Goal: Task Accomplishment & Management: Use online tool/utility

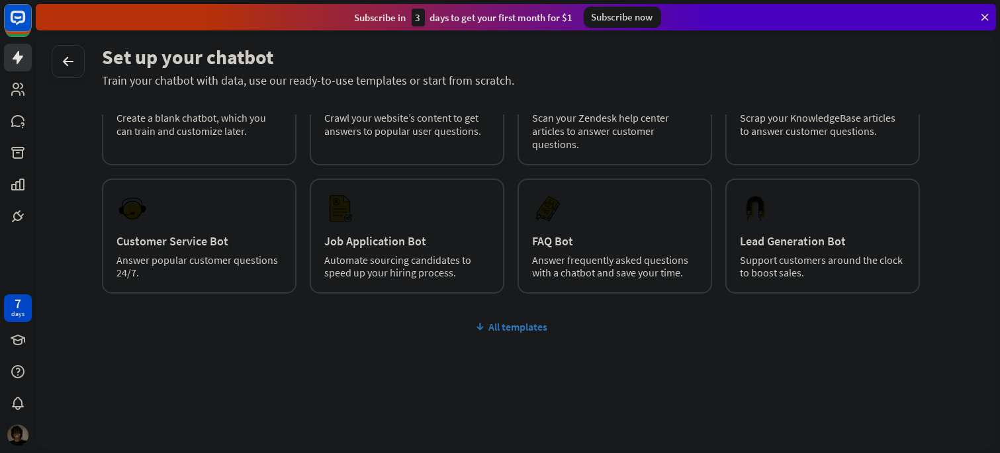
scroll to position [56, 0]
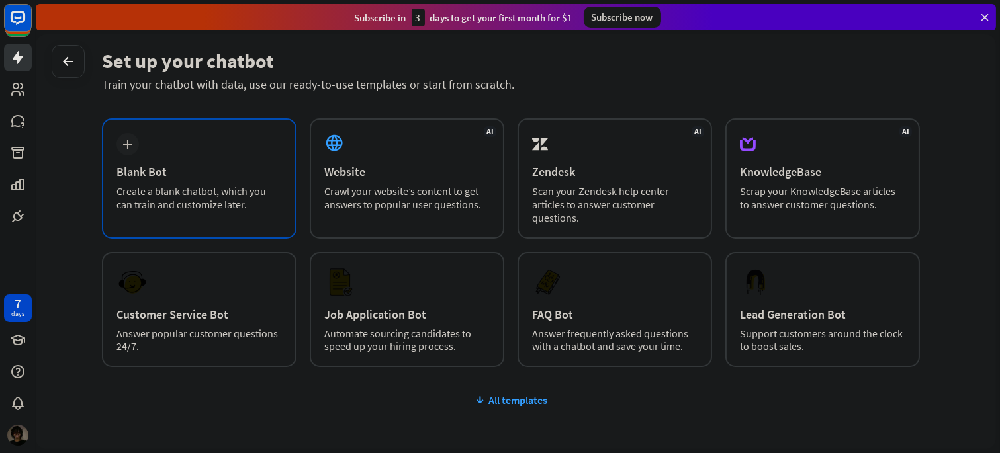
click at [142, 142] on div "plus Blank Bot Create a blank chatbot, which you can train and customize later." at bounding box center [199, 179] width 195 height 120
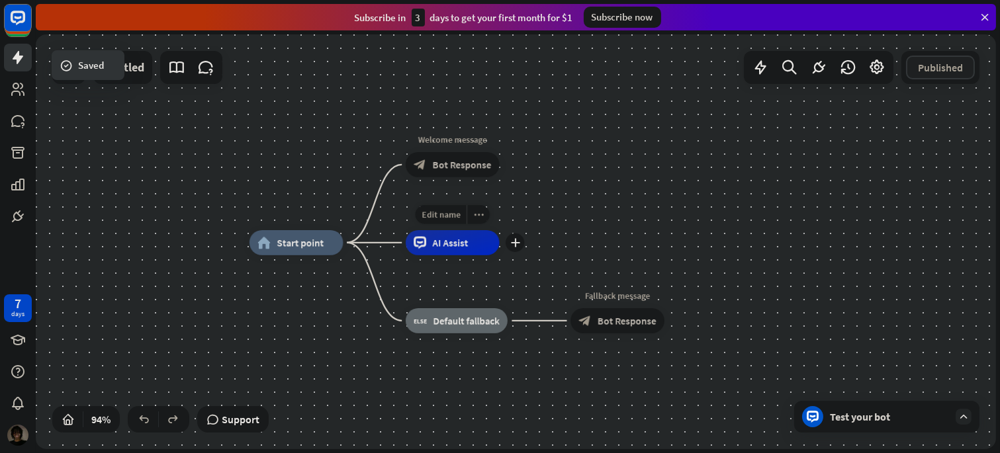
drag, startPoint x: 441, startPoint y: 246, endPoint x: 537, endPoint y: 195, distance: 109.0
click at [537, 195] on div "home_2 Start point Welcome message block_bot_response Bot Response Edit name mo…" at bounding box center [516, 241] width 961 height 415
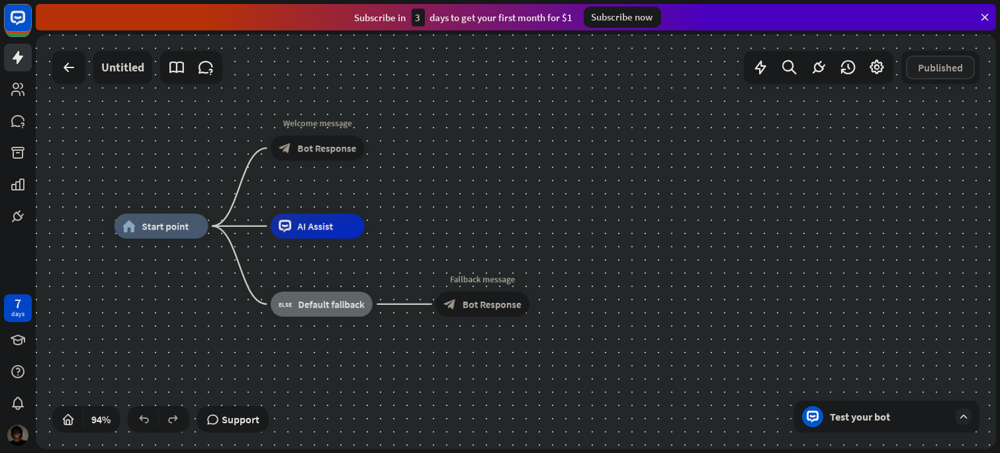
drag, startPoint x: 596, startPoint y: 238, endPoint x: 461, endPoint y: 222, distance: 136.1
click at [461, 222] on div "home_2 Start point Welcome message block_bot_response Bot Response AI Assist bl…" at bounding box center [516, 241] width 961 height 415
click at [977, 22] on div "Subscribe [DATE] to get your first month for $1 Subscribe now" at bounding box center [516, 17] width 961 height 26
click at [984, 13] on icon at bounding box center [985, 17] width 12 height 12
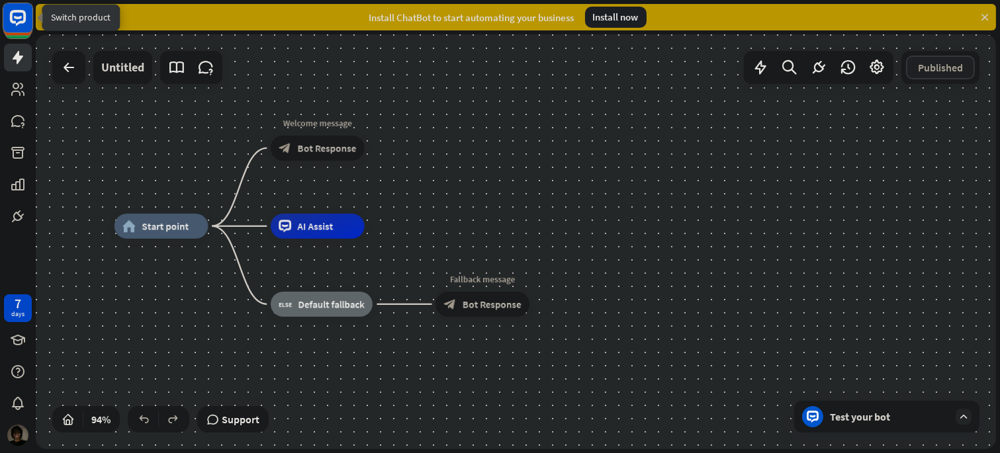
click at [17, 28] on rect at bounding box center [17, 17] width 29 height 29
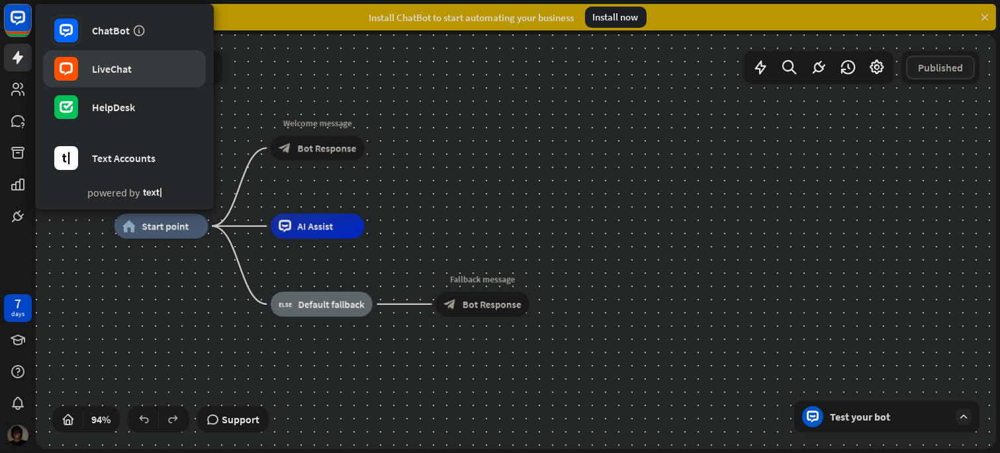
click at [149, 56] on link "LiveChat" at bounding box center [124, 68] width 163 height 37
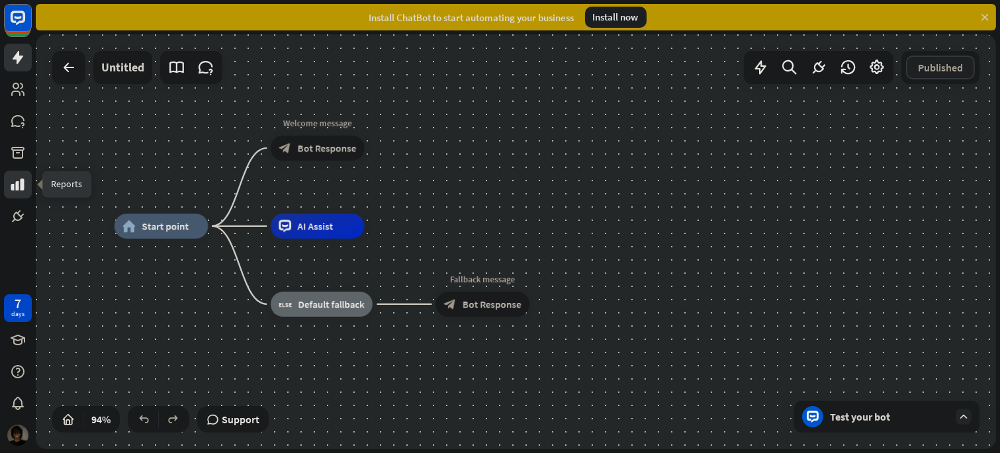
click at [17, 189] on icon at bounding box center [17, 185] width 13 height 12
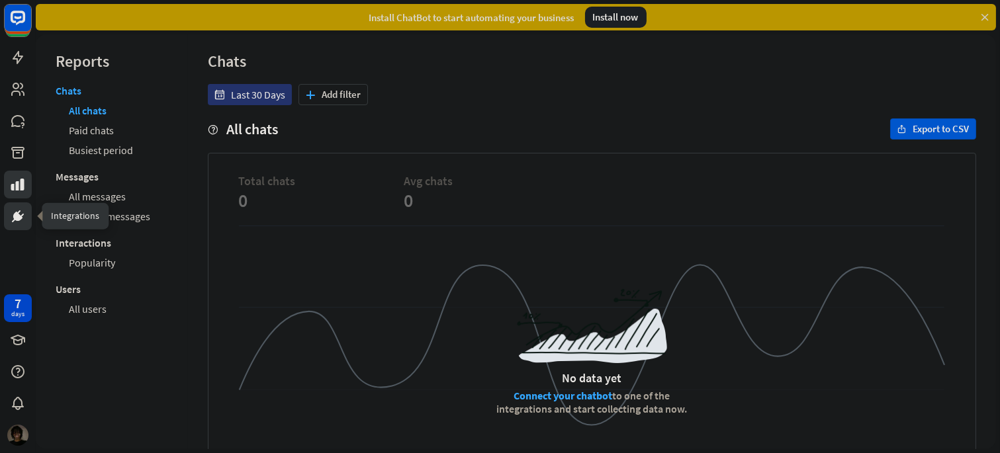
click at [14, 211] on icon at bounding box center [18, 217] width 16 height 16
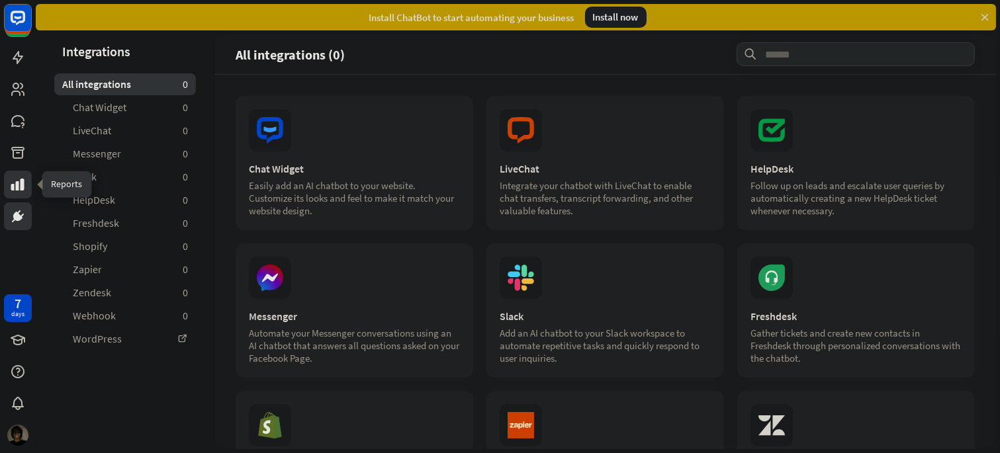
click at [17, 192] on icon at bounding box center [18, 185] width 16 height 16
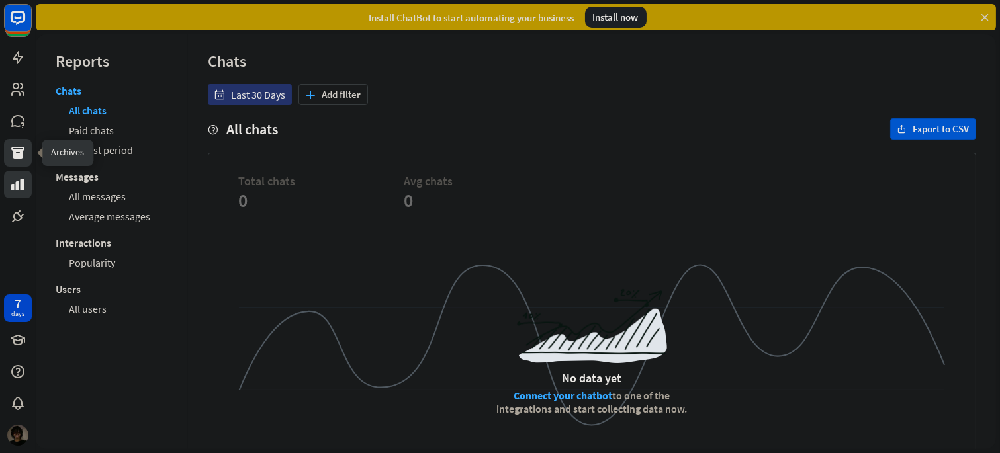
click at [7, 155] on link at bounding box center [18, 153] width 28 height 28
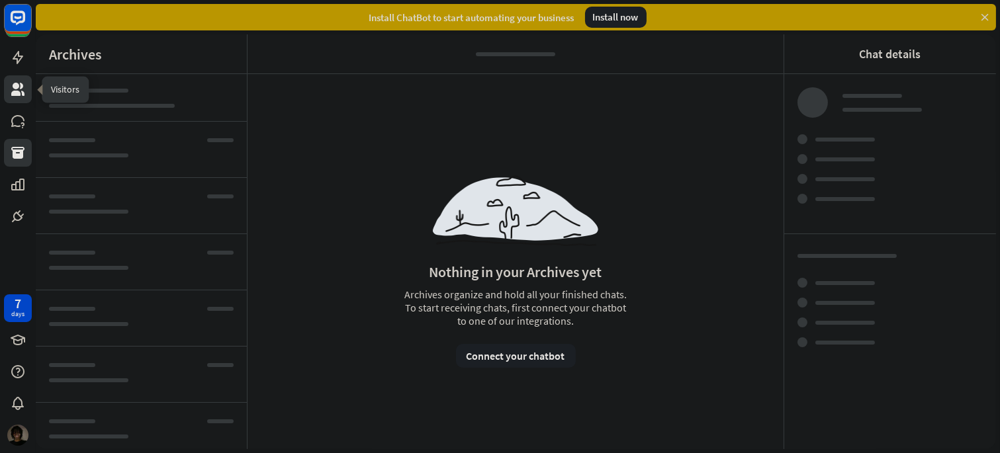
click at [15, 79] on link at bounding box center [18, 89] width 28 height 28
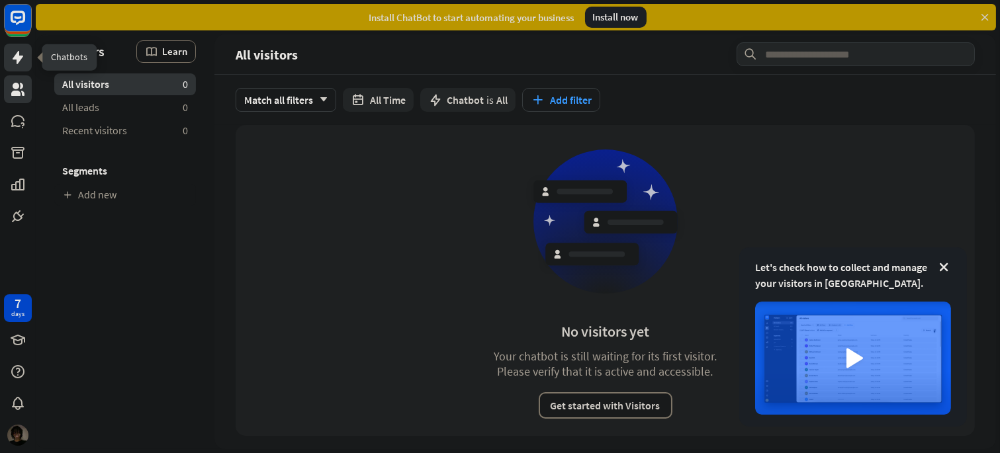
click at [17, 50] on icon at bounding box center [18, 58] width 16 height 16
